Goal: Task Accomplishment & Management: Use online tool/utility

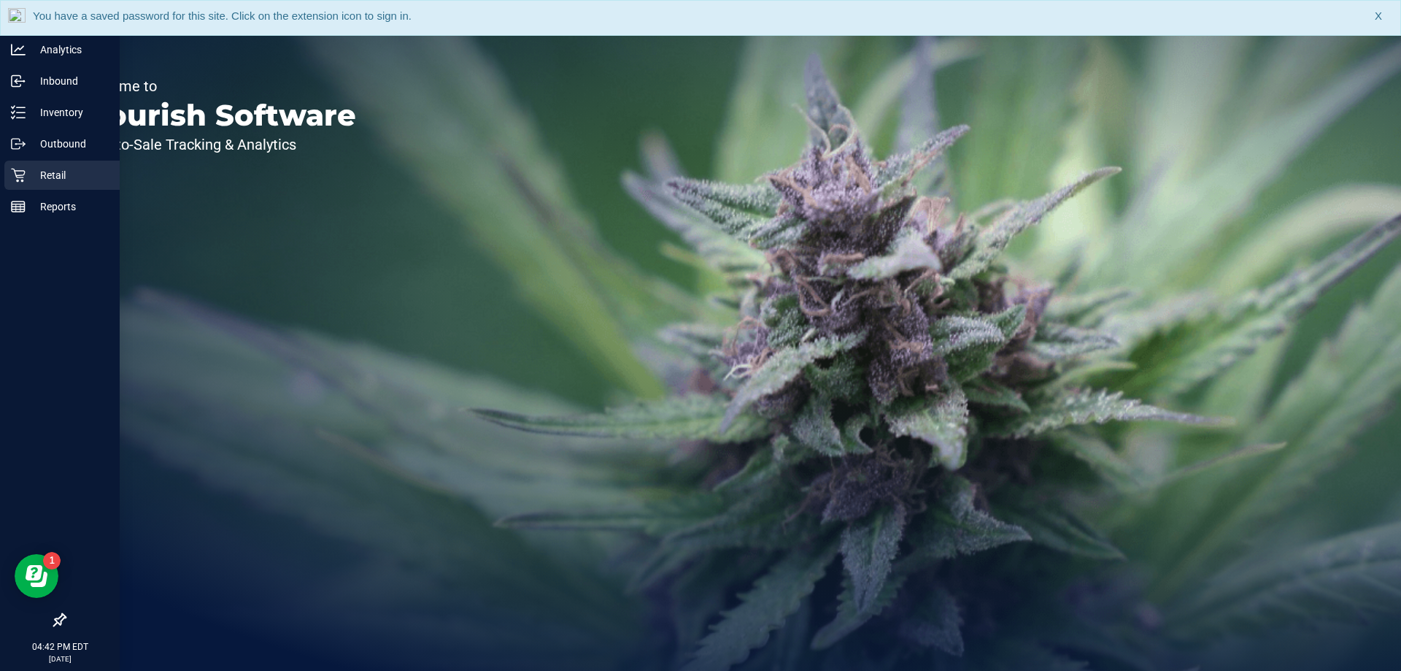
click at [26, 173] on p "Retail" at bounding box center [70, 175] width 88 height 18
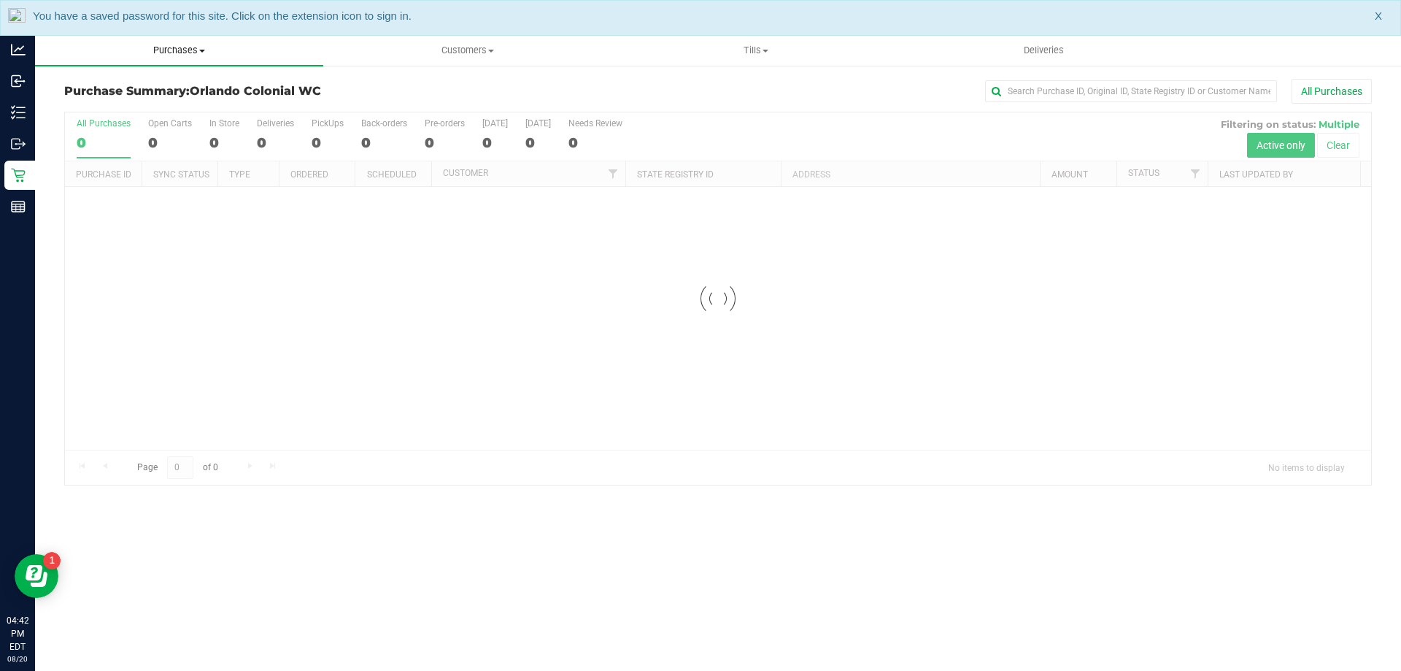
click at [156, 52] on span "Purchases" at bounding box center [179, 50] width 288 height 13
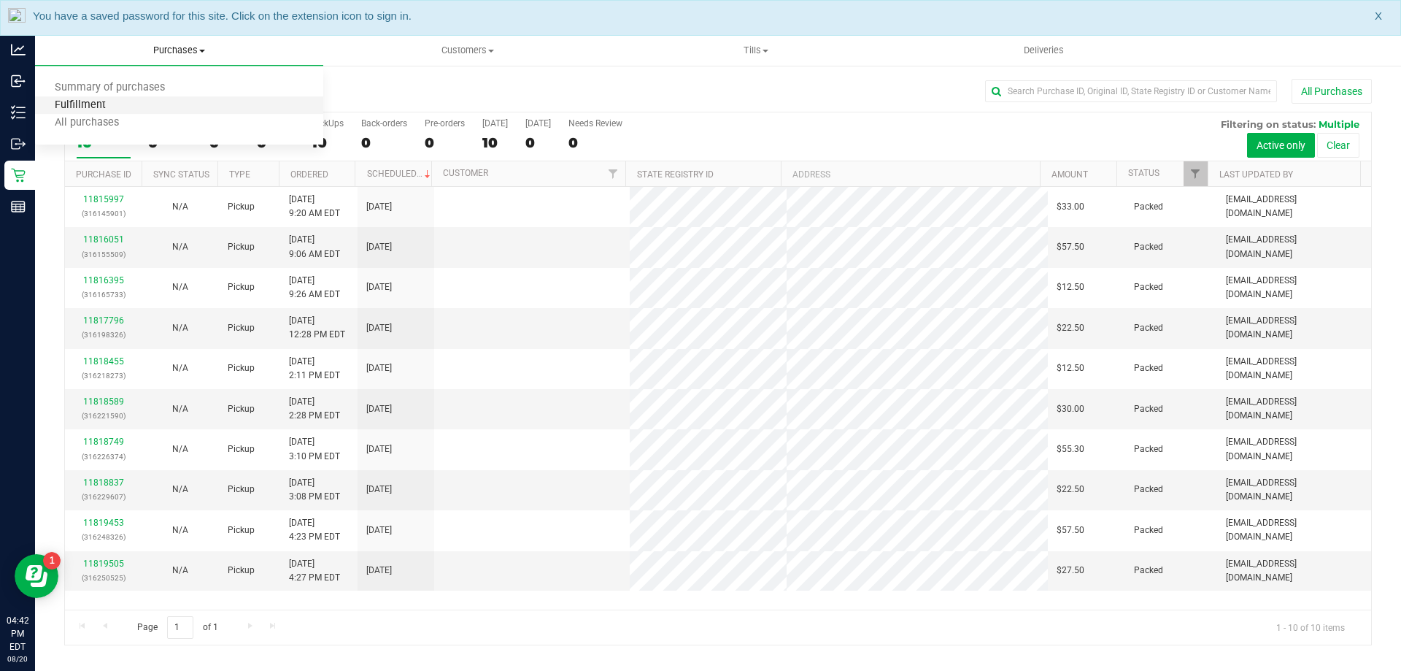
click at [82, 103] on span "Fulfillment" at bounding box center [80, 105] width 90 height 12
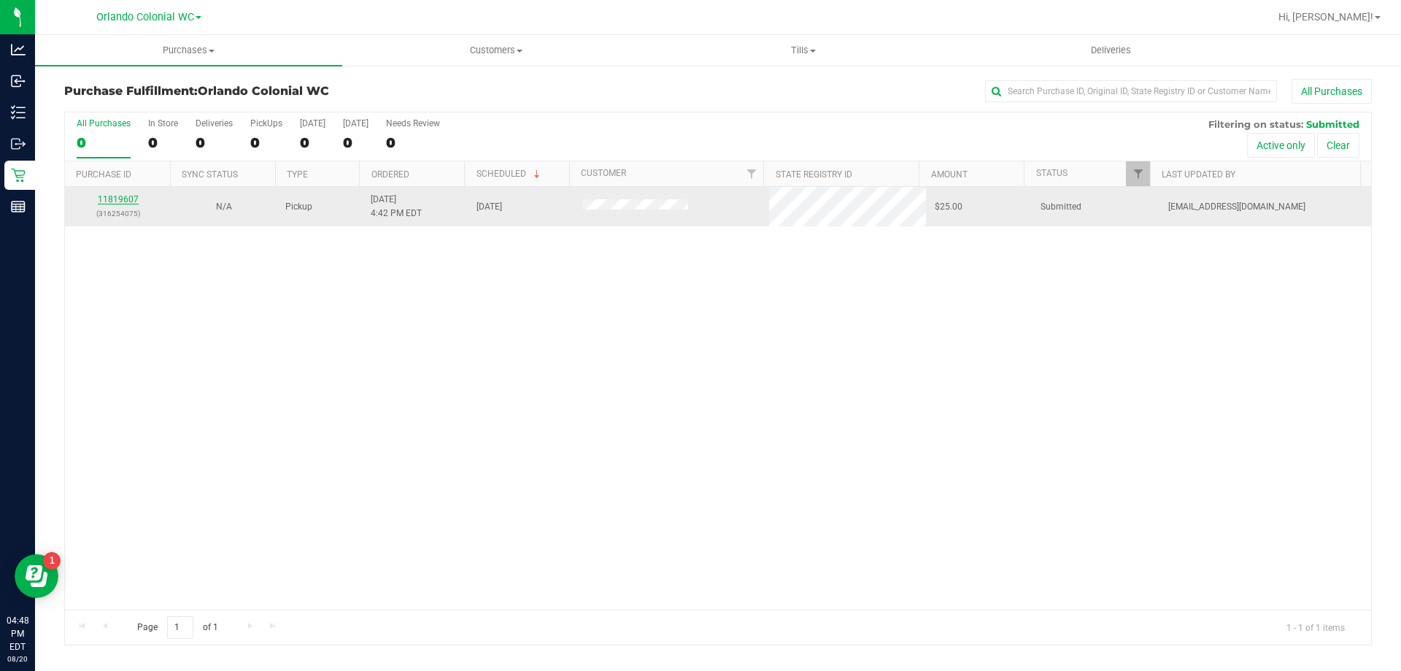
click at [115, 195] on link "11819607" at bounding box center [118, 199] width 41 height 10
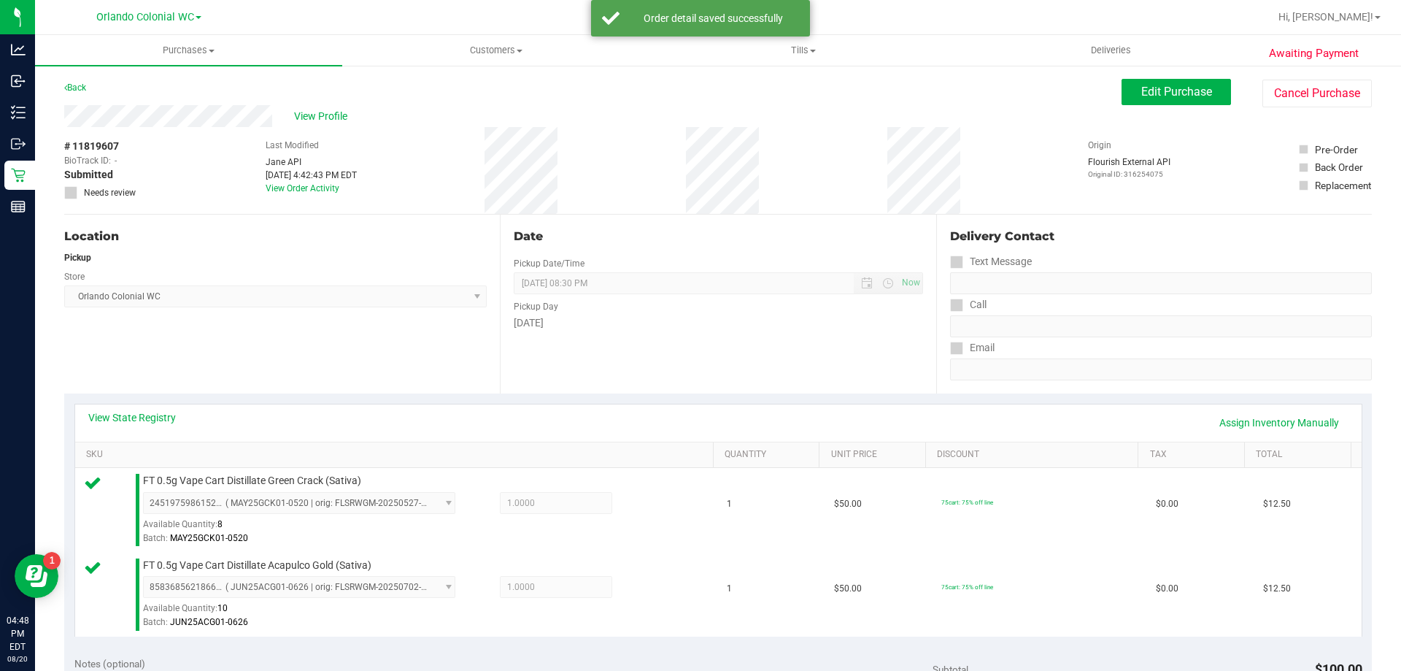
scroll to position [219, 0]
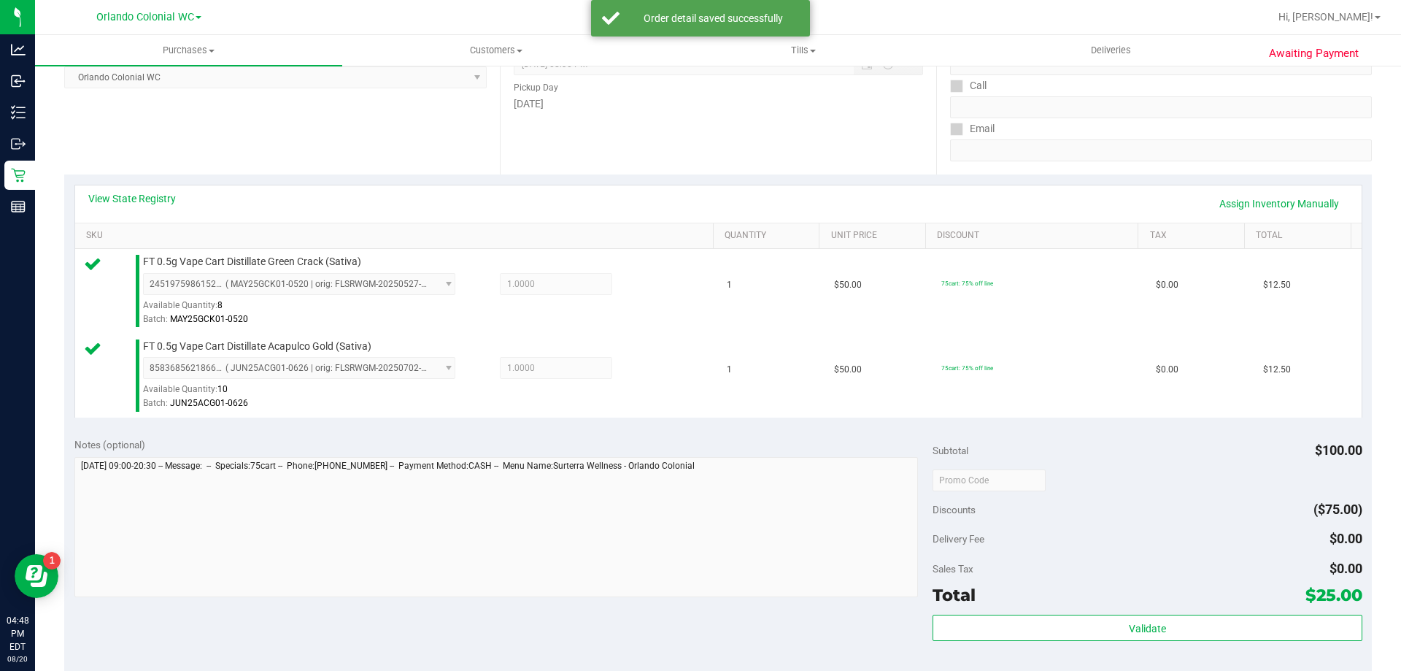
click at [1053, 612] on div "Subtotal $100.00 Discounts ($75.00) Delivery Fee $0.00 Sales Tax $0.00 Total $2…" at bounding box center [1147, 558] width 429 height 243
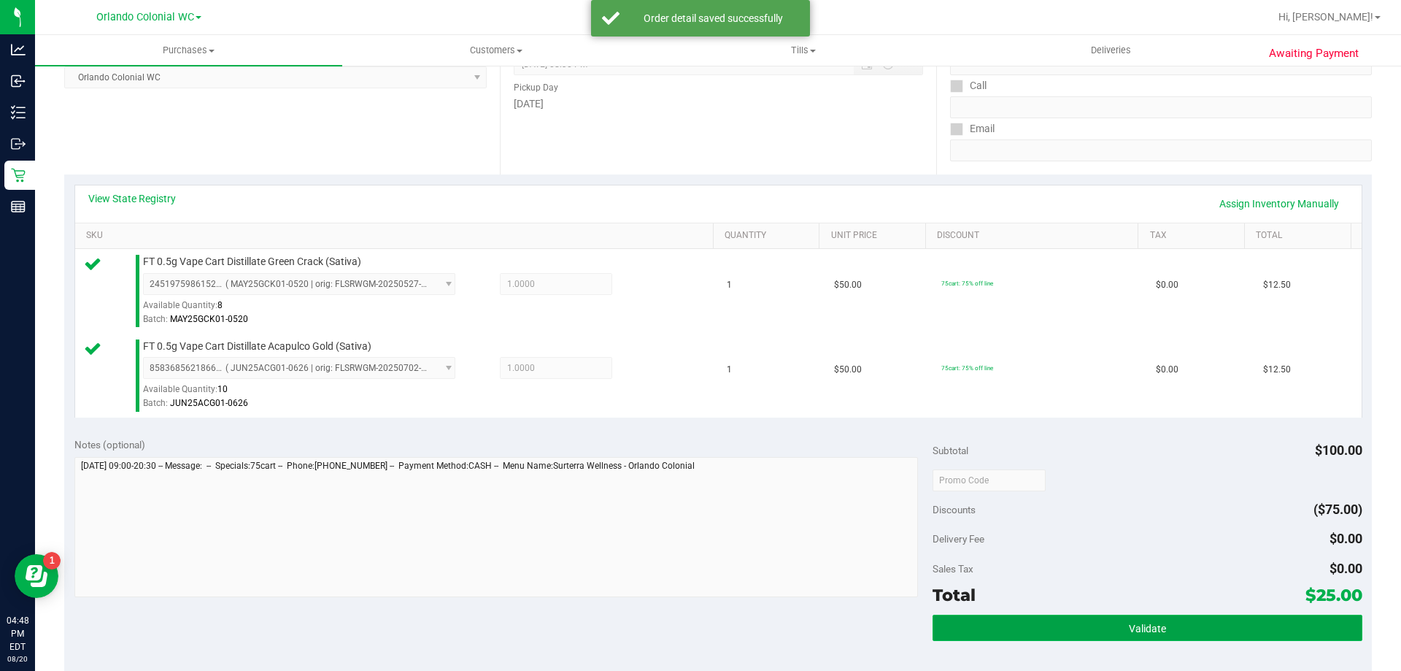
click at [1049, 619] on button "Validate" at bounding box center [1147, 627] width 429 height 26
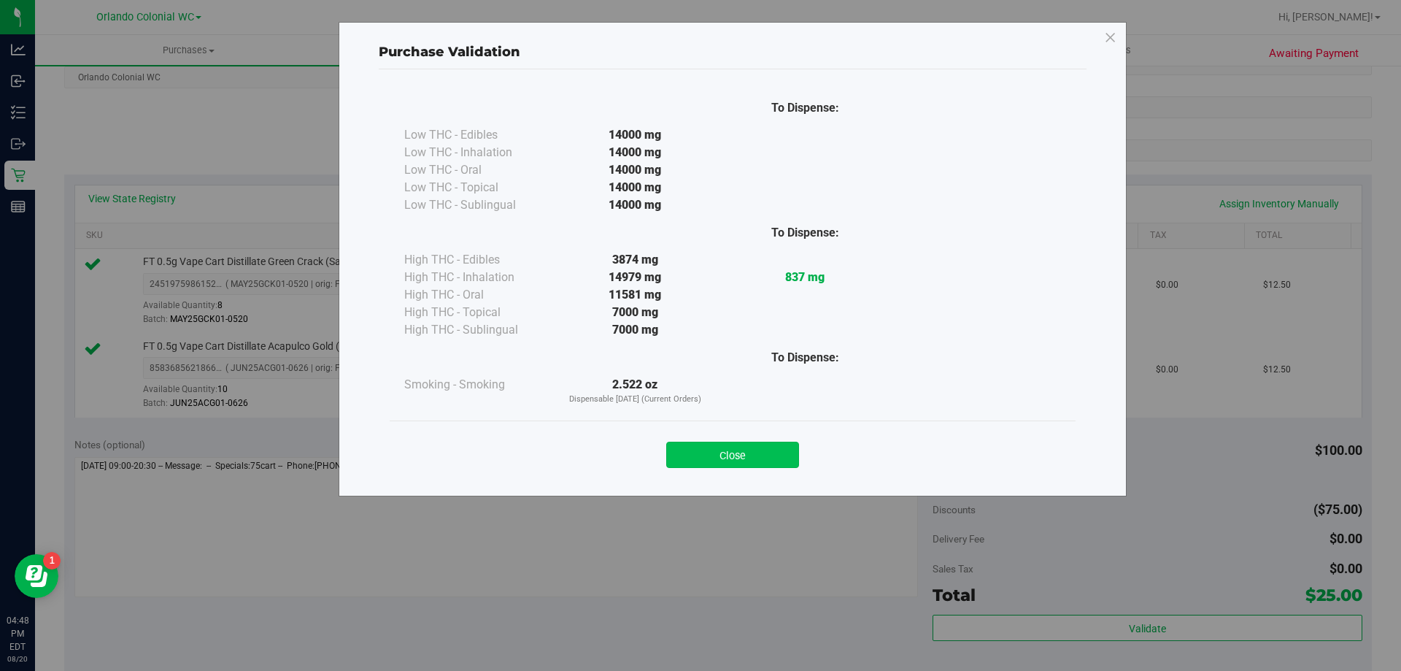
click at [734, 450] on button "Close" at bounding box center [732, 455] width 133 height 26
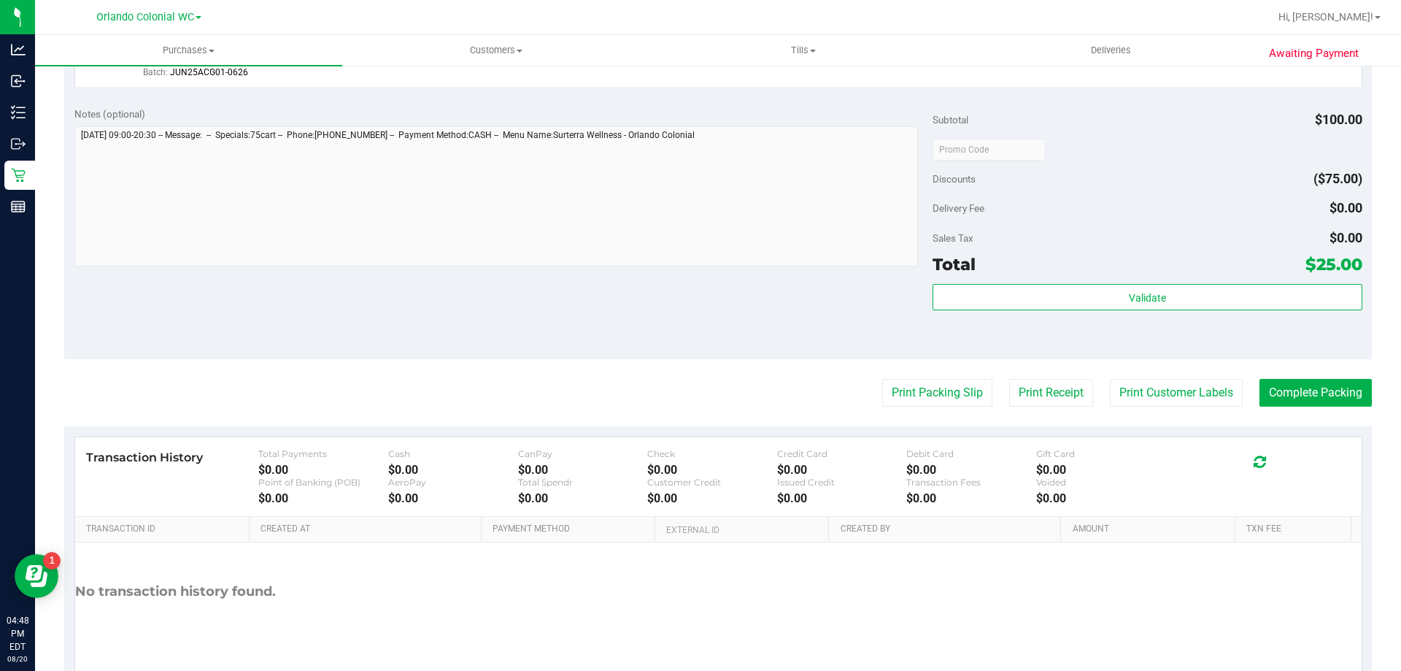
scroll to position [584, 0]
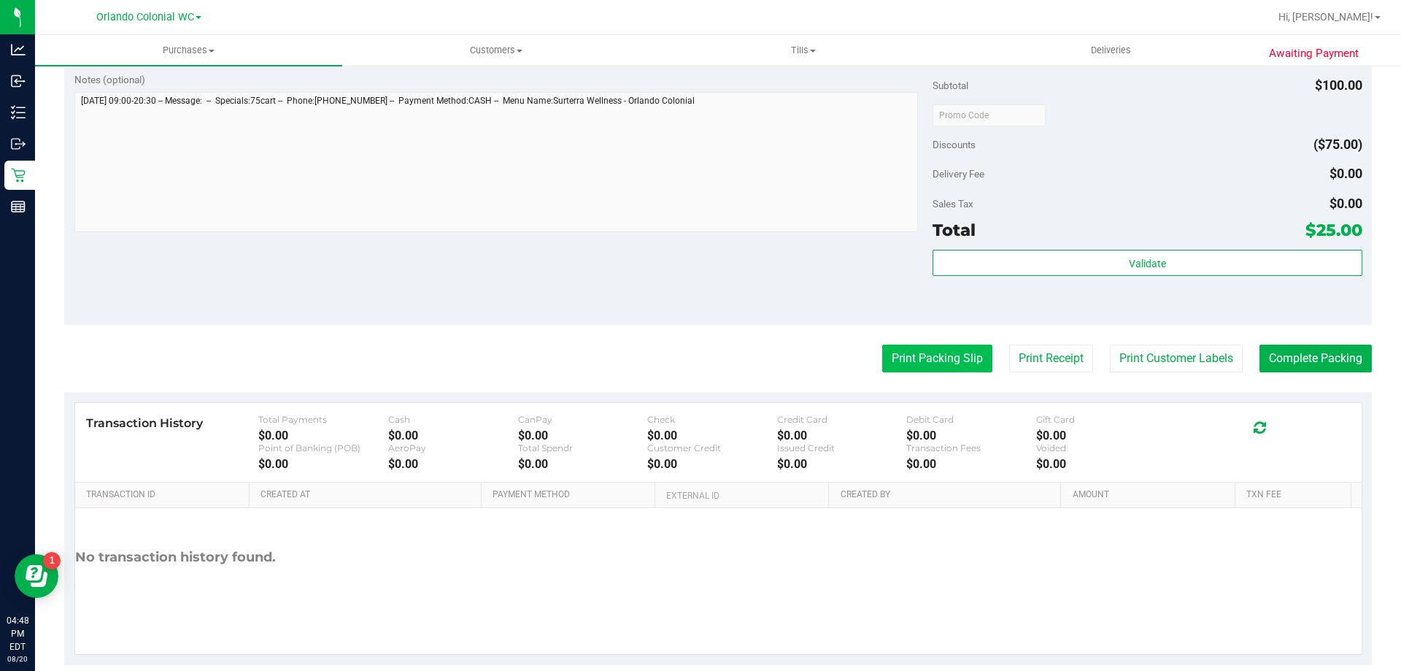
click at [925, 367] on button "Print Packing Slip" at bounding box center [937, 358] width 110 height 28
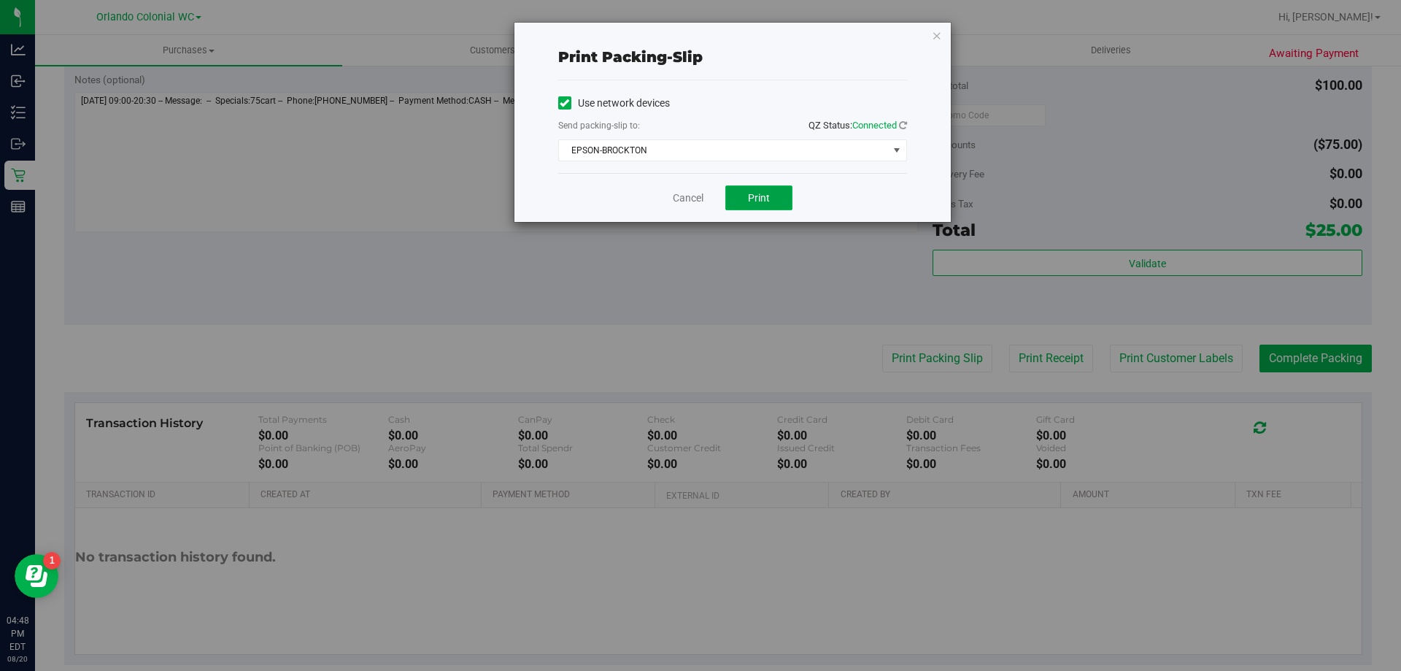
click at [774, 204] on button "Print" at bounding box center [758, 197] width 67 height 25
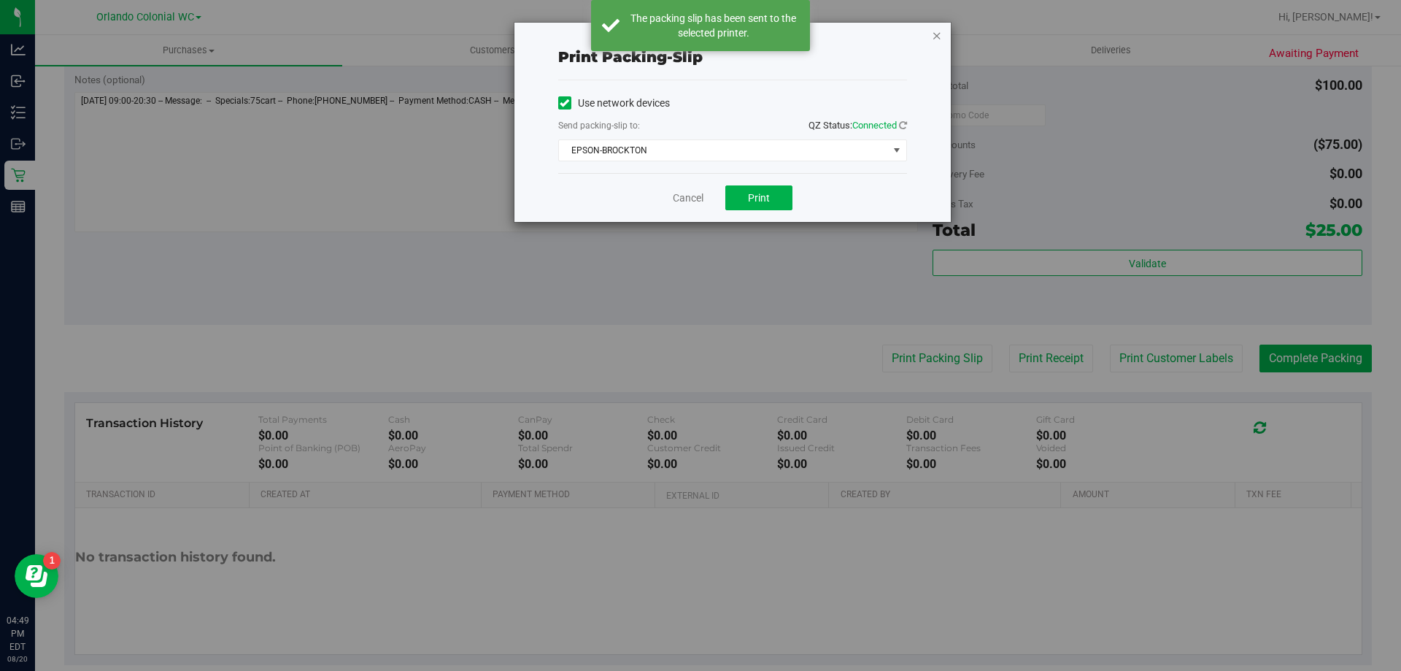
click at [936, 33] on icon "button" at bounding box center [937, 35] width 10 height 18
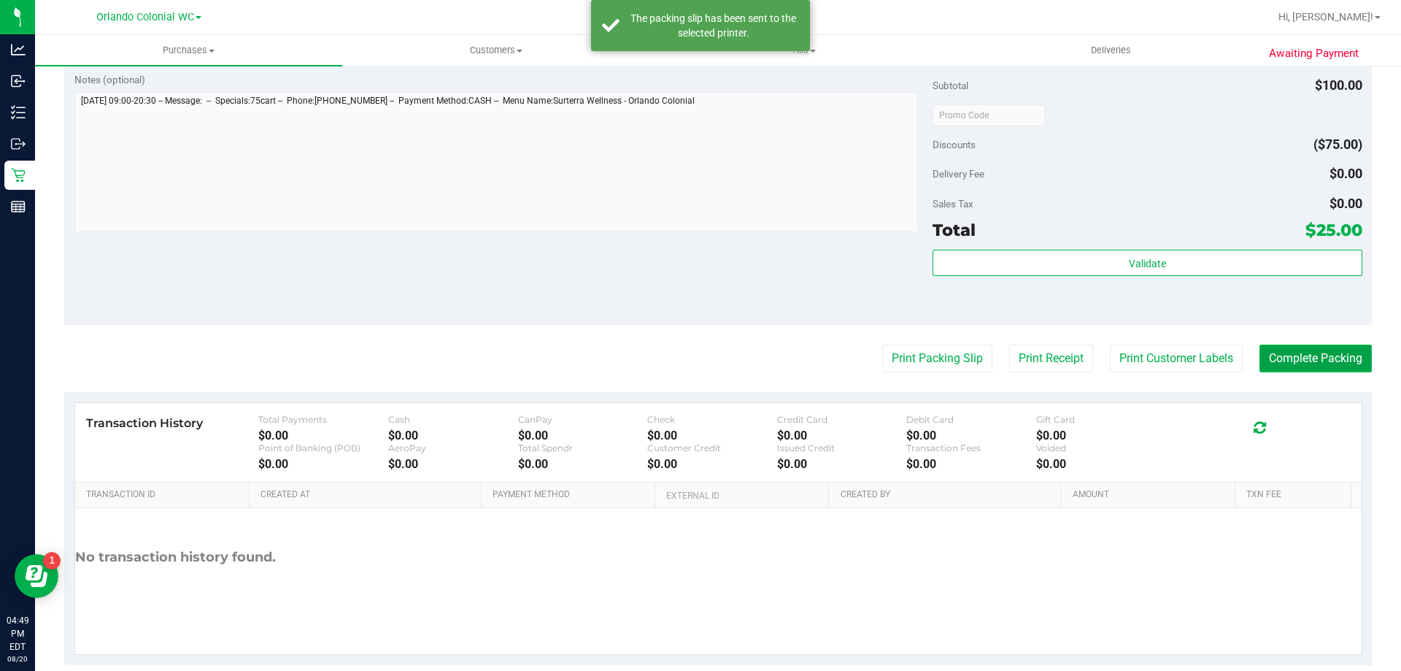
click at [1316, 361] on button "Complete Packing" at bounding box center [1316, 358] width 112 height 28
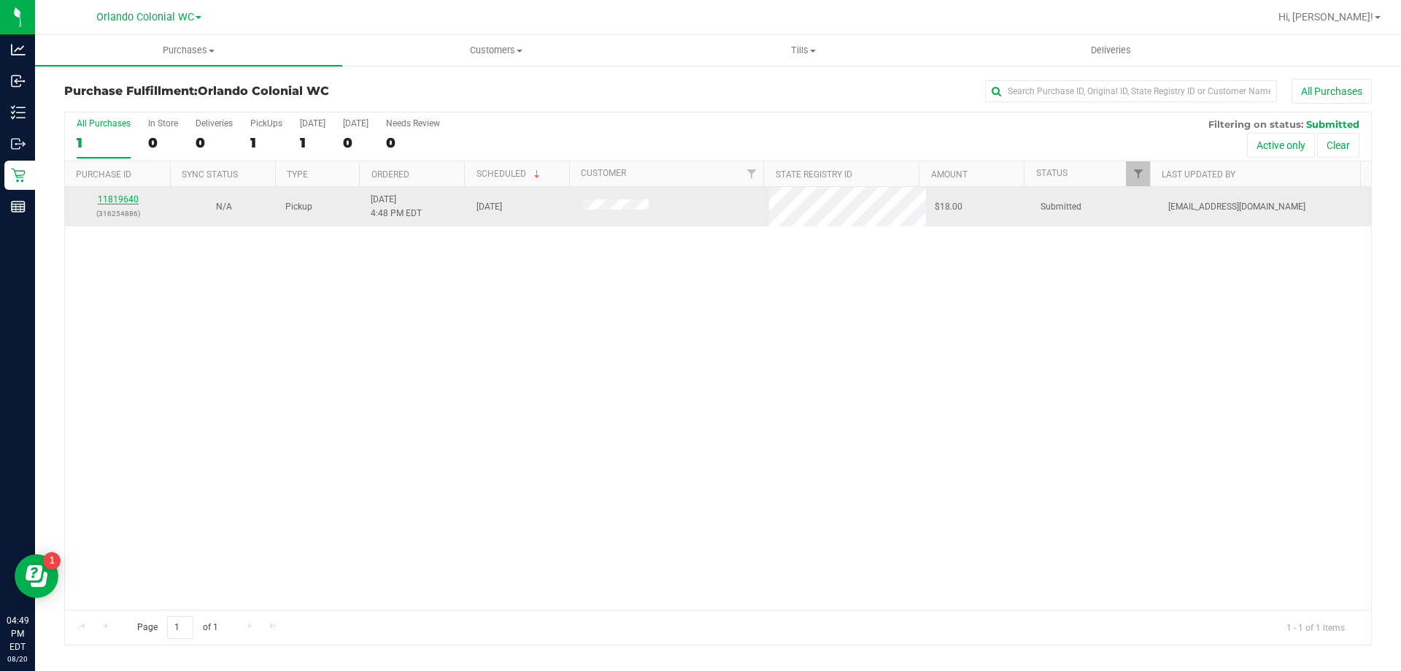
click at [108, 201] on link "11819640" at bounding box center [118, 199] width 41 height 10
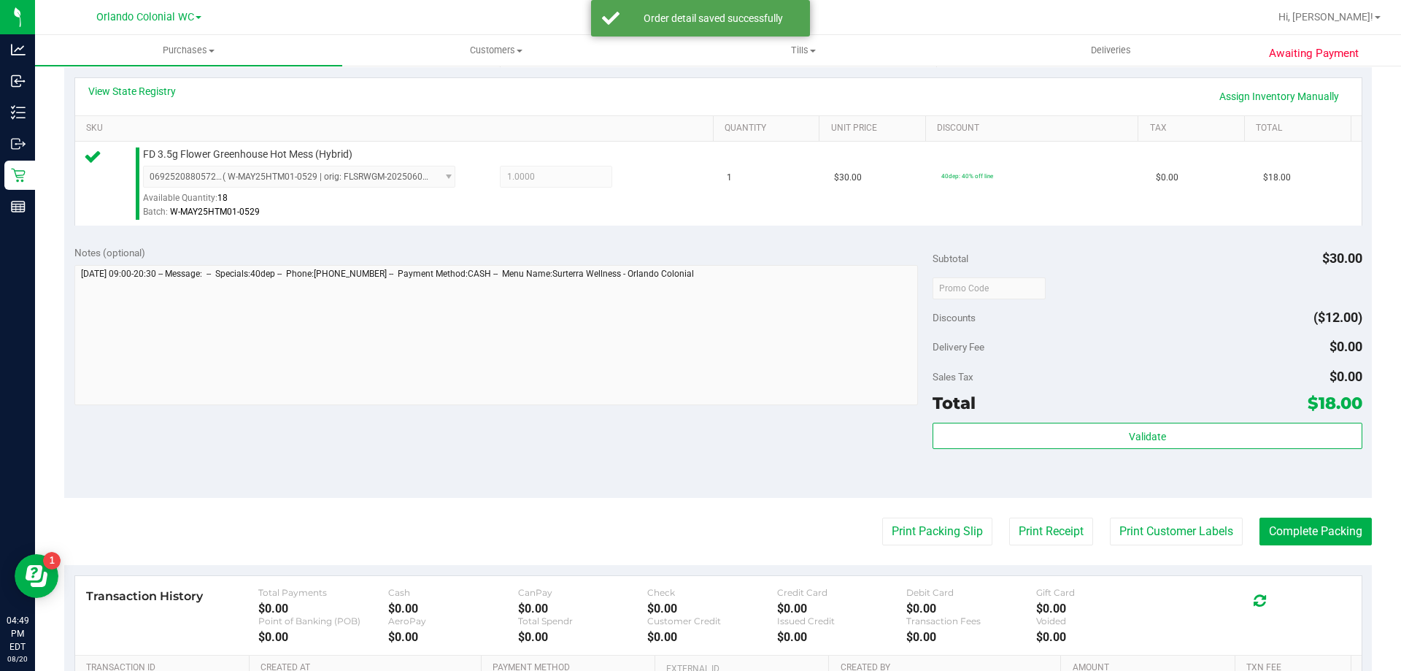
scroll to position [336, 0]
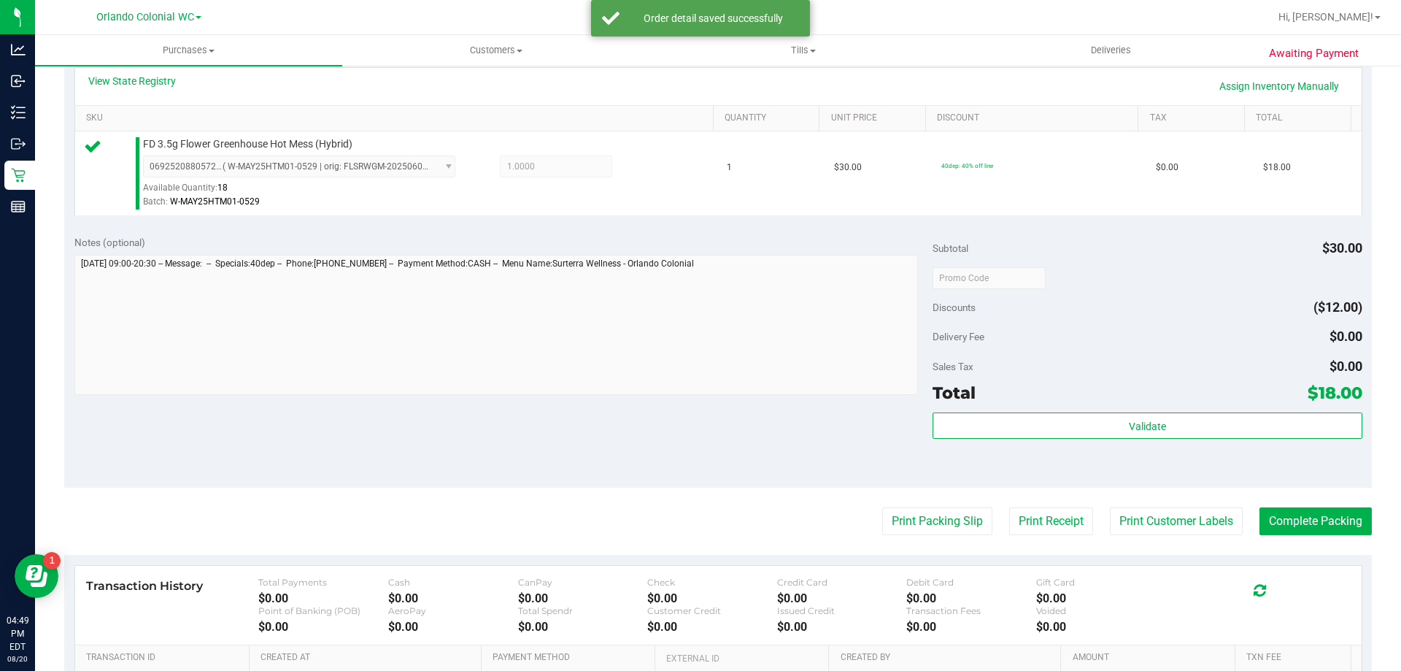
click at [1144, 400] on div "Total $18.00" at bounding box center [1147, 392] width 429 height 26
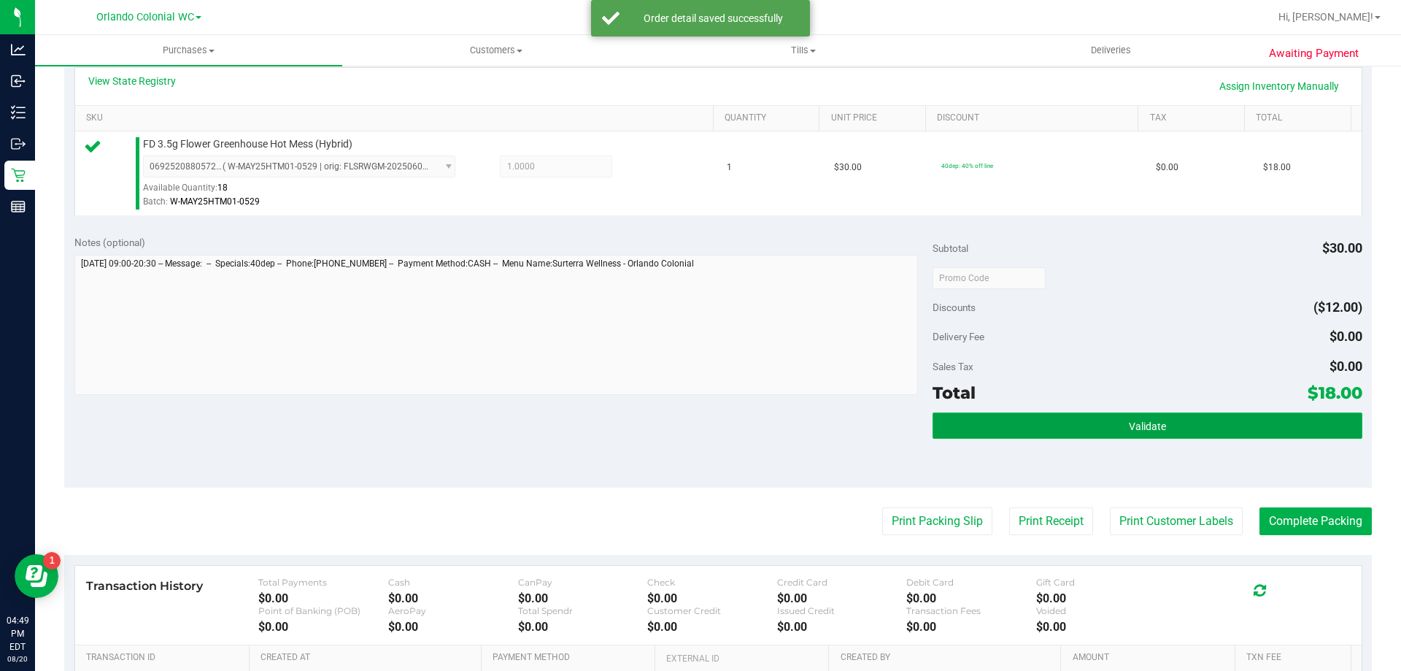
click at [1128, 414] on button "Validate" at bounding box center [1147, 425] width 429 height 26
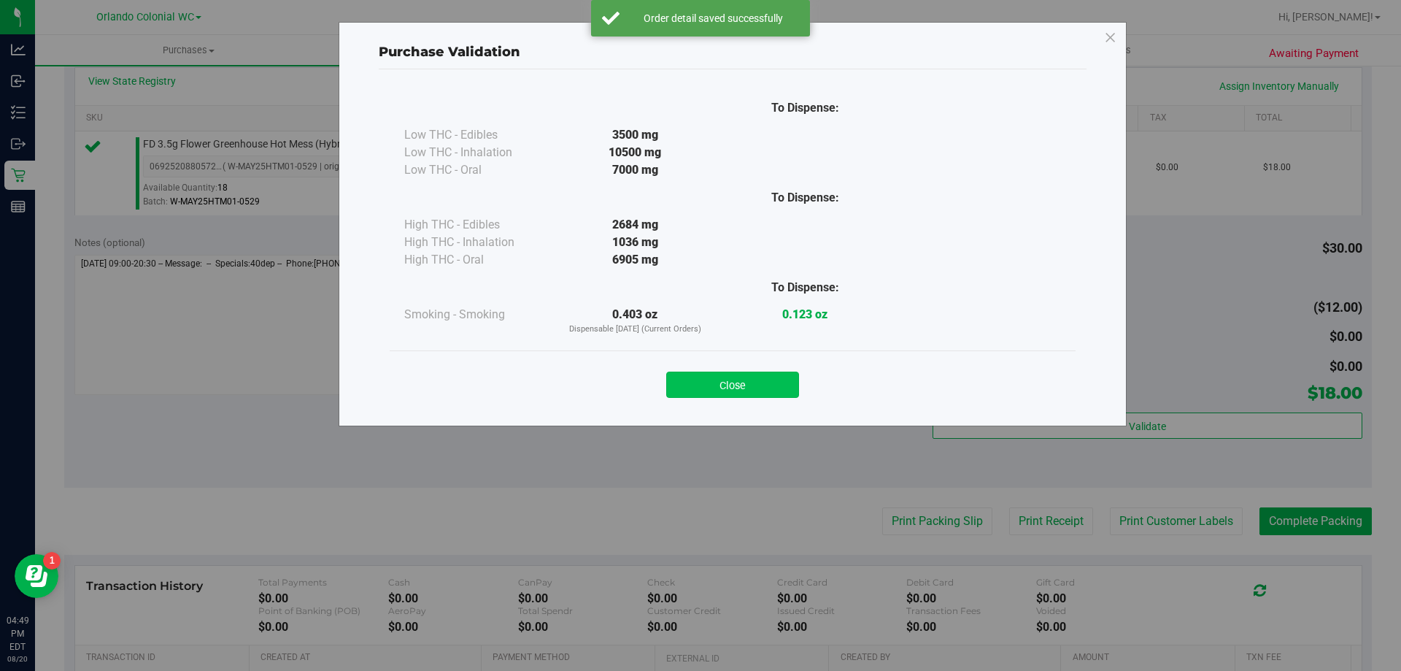
click at [745, 383] on button "Close" at bounding box center [732, 384] width 133 height 26
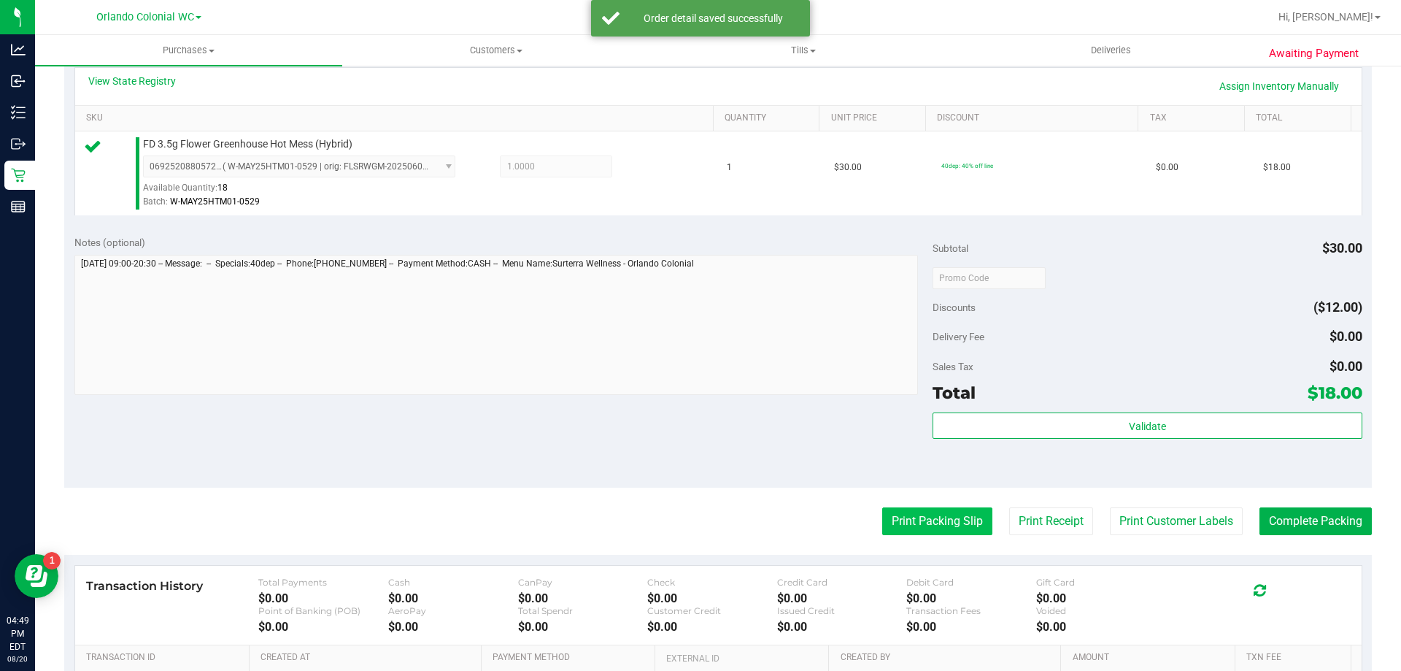
click at [925, 509] on button "Print Packing Slip" at bounding box center [937, 521] width 110 height 28
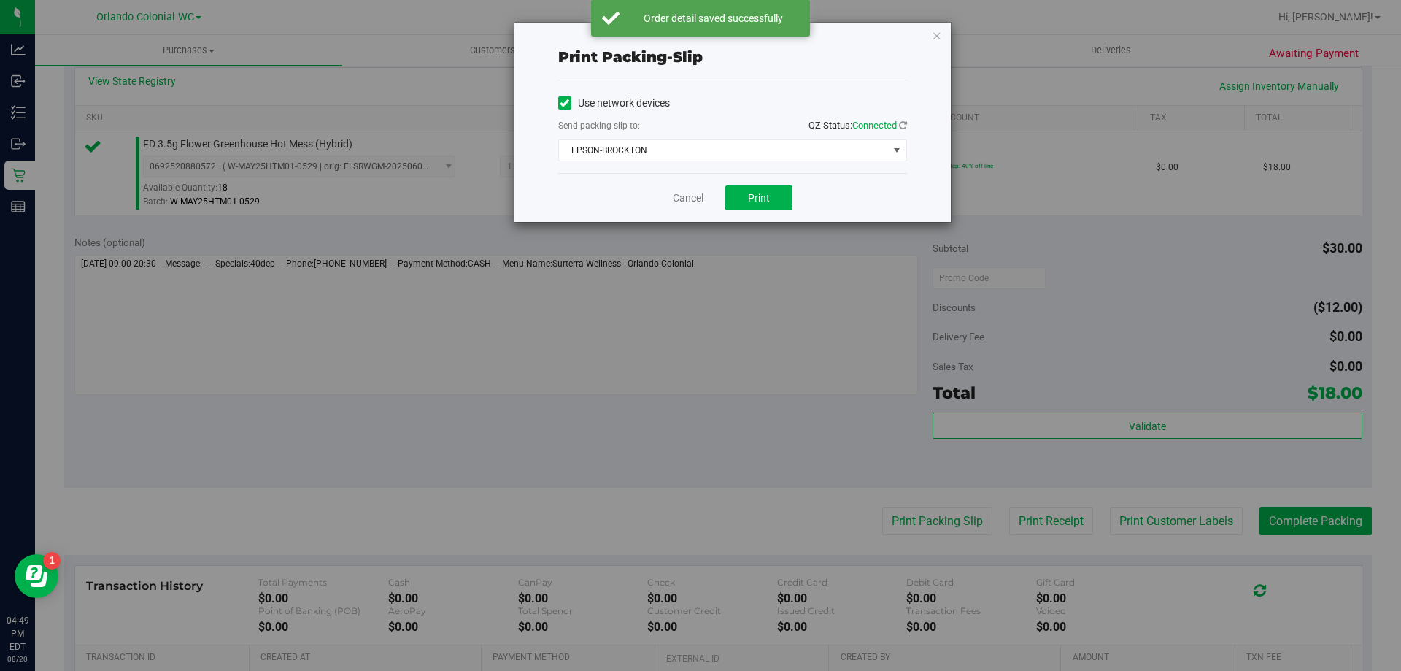
click at [751, 173] on div "Cancel Print" at bounding box center [732, 197] width 349 height 49
click at [771, 201] on button "Print" at bounding box center [758, 197] width 67 height 25
click at [936, 39] on icon "button" at bounding box center [937, 35] width 10 height 18
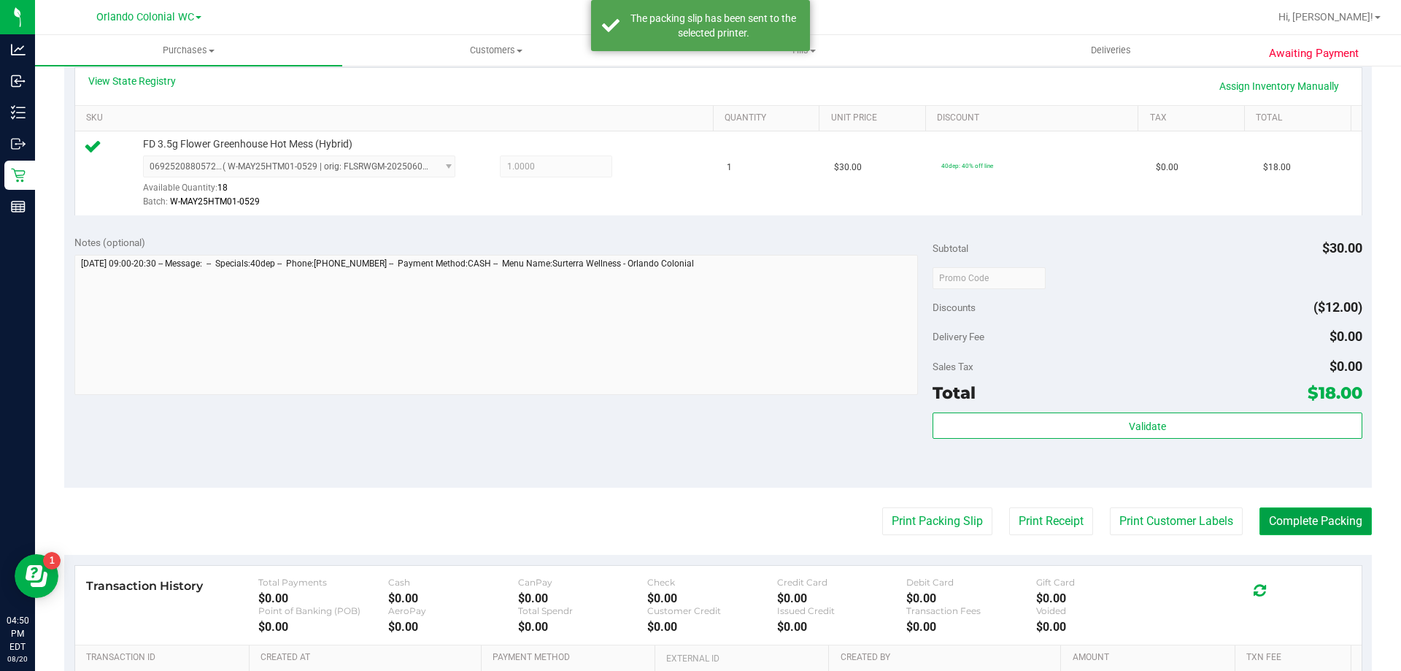
click at [1335, 525] on button "Complete Packing" at bounding box center [1316, 521] width 112 height 28
